Goal: Task Accomplishment & Management: Use online tool/utility

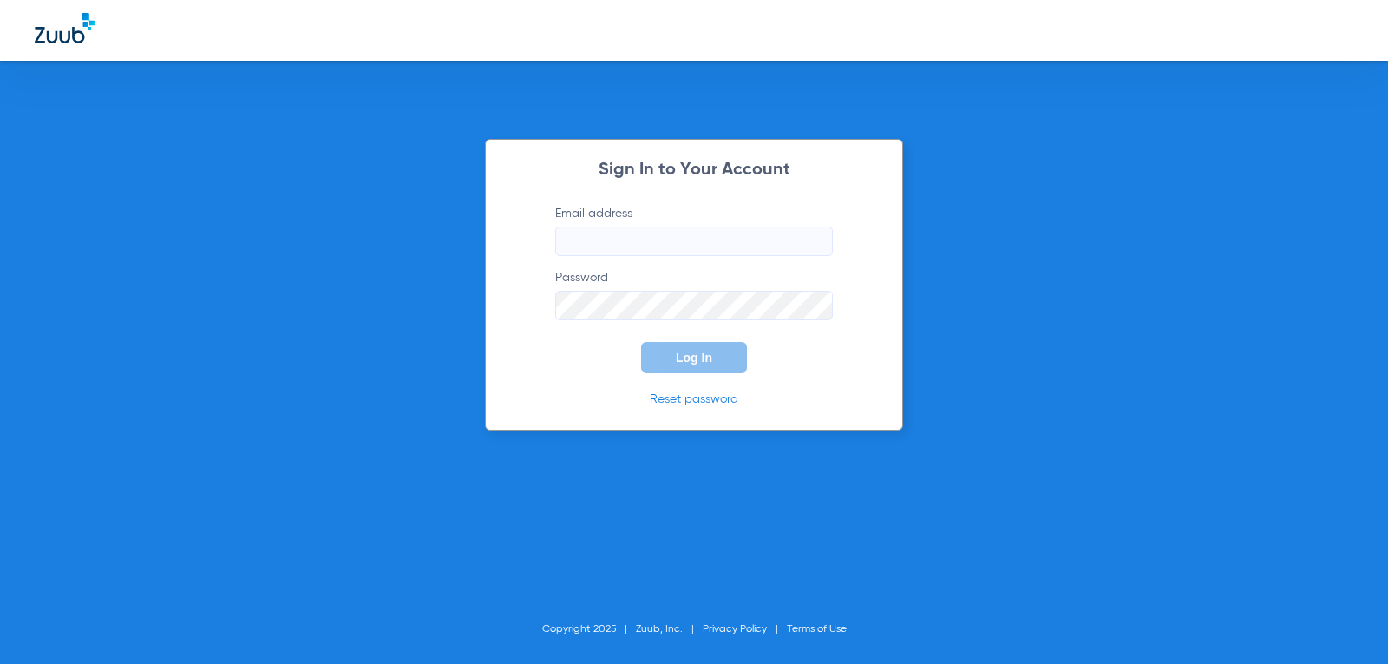
type input "[EMAIL_ADDRESS][DOMAIN_NAME]"
click at [476, 308] on div "Sign In to Your Account Email address [EMAIL_ADDRESS][DOMAIN_NAME] Password Log…" at bounding box center [694, 332] width 1388 height 664
click at [670, 351] on button "Log In" at bounding box center [694, 357] width 106 height 31
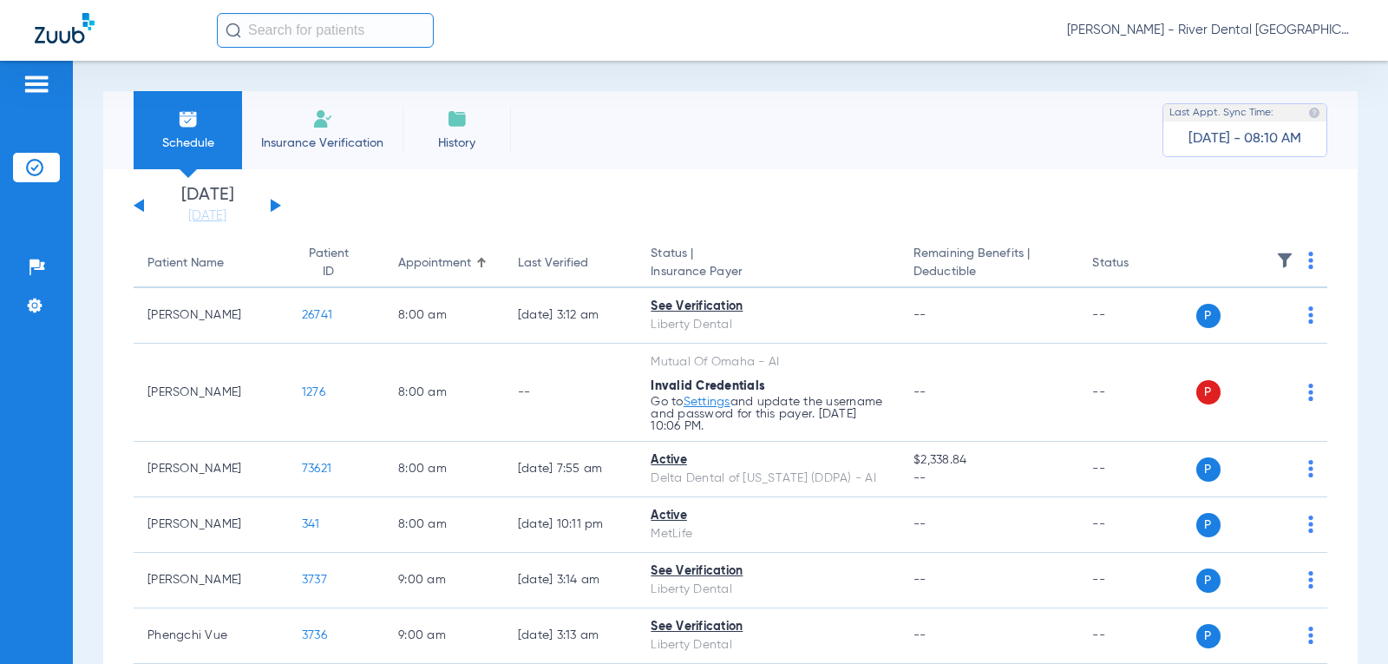
click at [273, 202] on button at bounding box center [276, 205] width 10 height 13
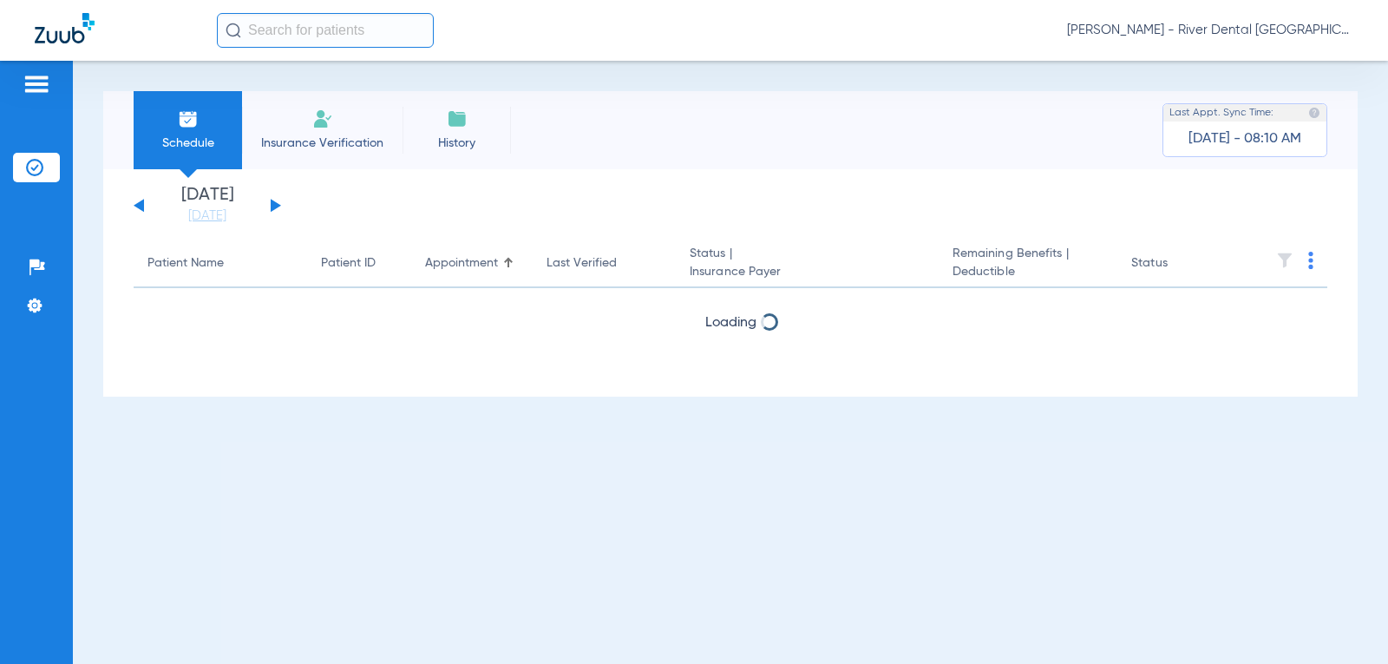
click at [1312, 258] on img at bounding box center [1311, 260] width 5 height 17
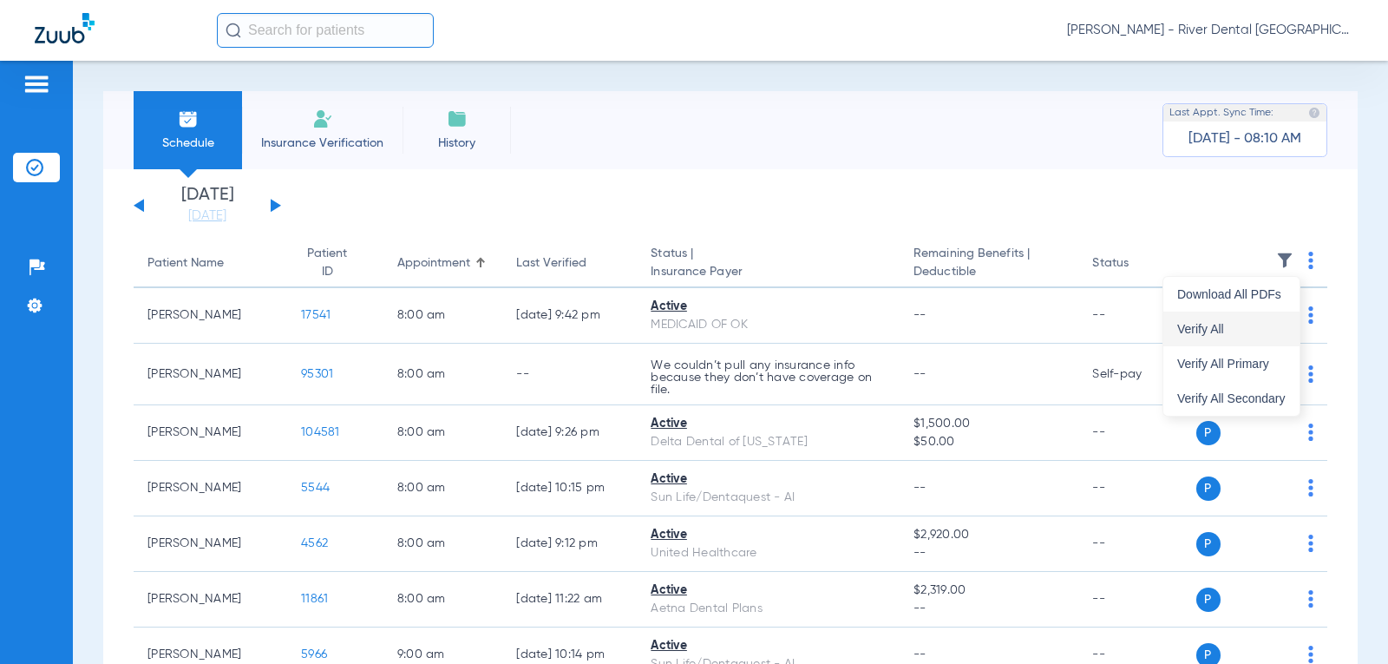
click at [1259, 333] on span "Verify All" at bounding box center [1232, 329] width 108 height 12
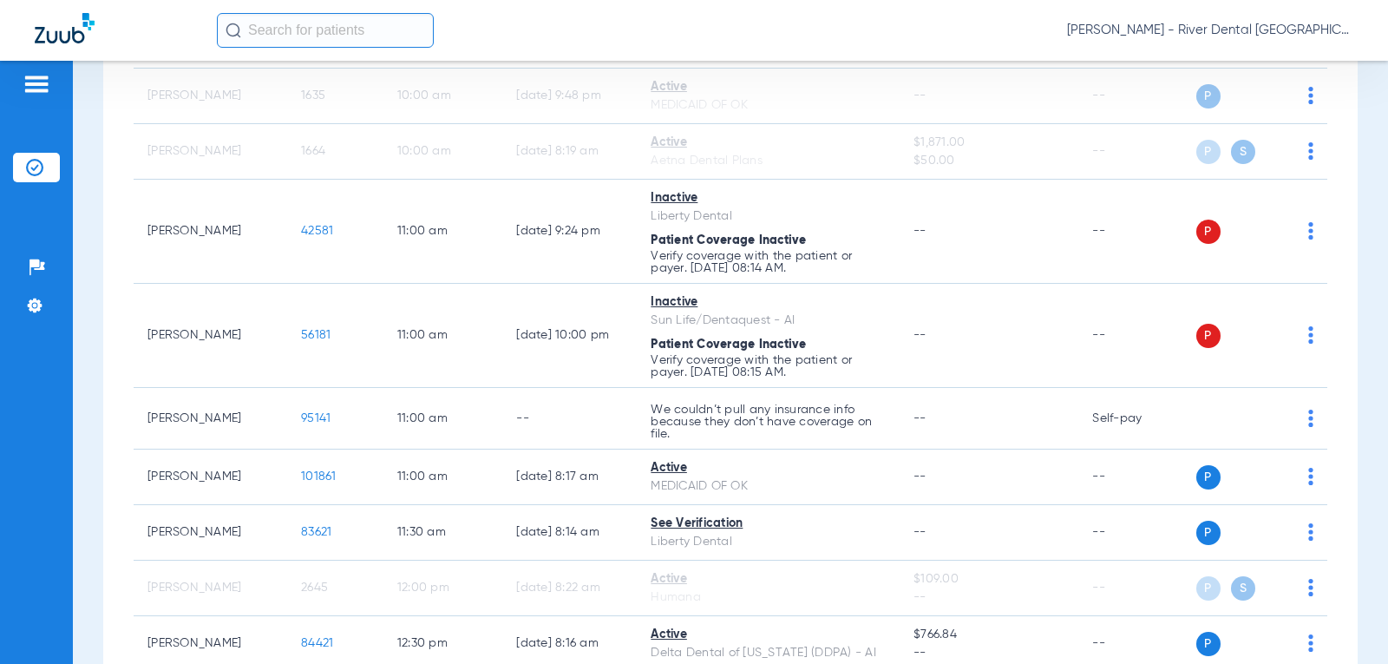
scroll to position [868, 0]
